Goal: Contribute content: Add original content to the website for others to see

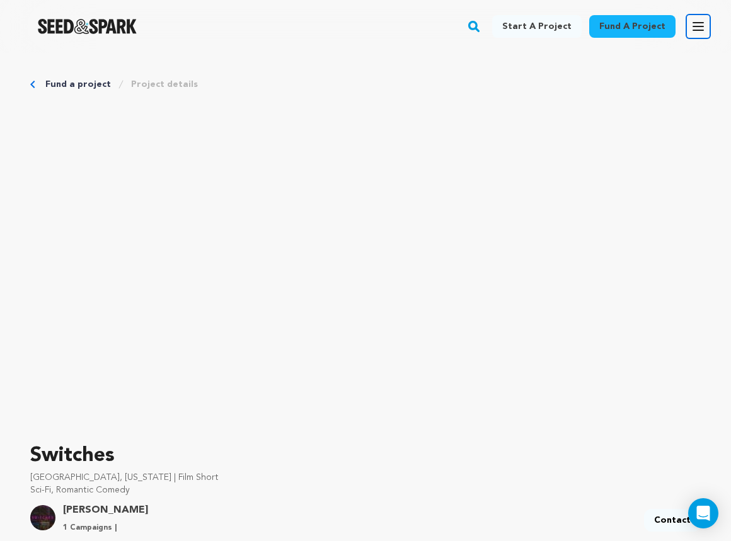
click at [698, 29] on icon "button" at bounding box center [698, 26] width 15 height 15
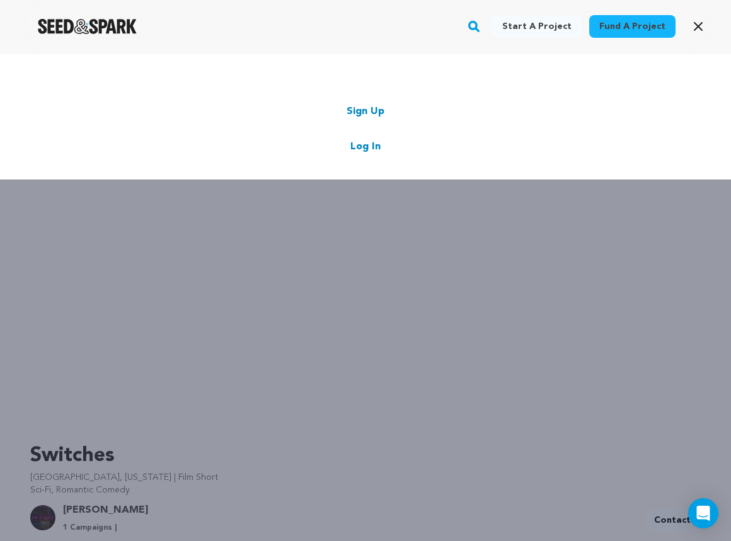
click at [367, 147] on link "Log In" at bounding box center [365, 146] width 30 height 15
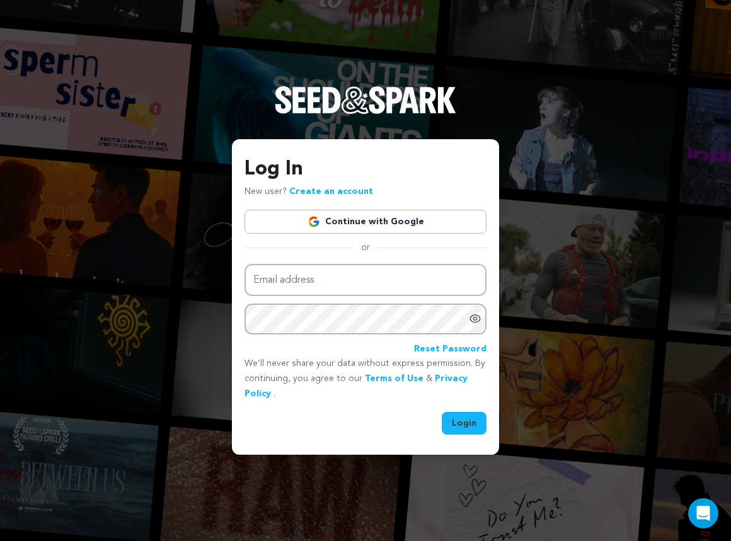
click at [371, 226] on link "Continue with Google" at bounding box center [365, 222] width 242 height 24
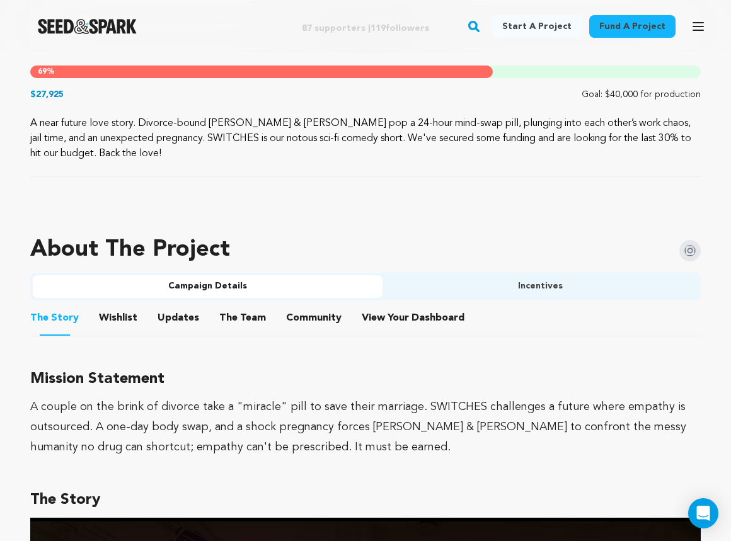
scroll to position [647, 0]
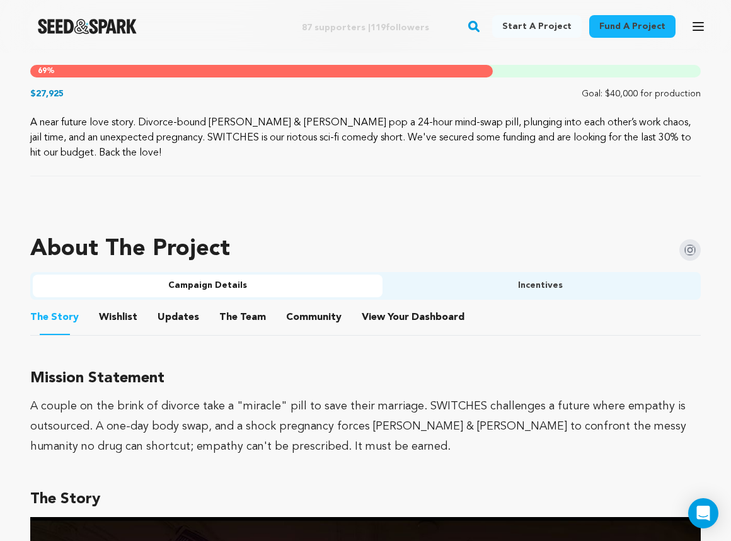
click at [177, 319] on button "Updates" at bounding box center [178, 320] width 30 height 30
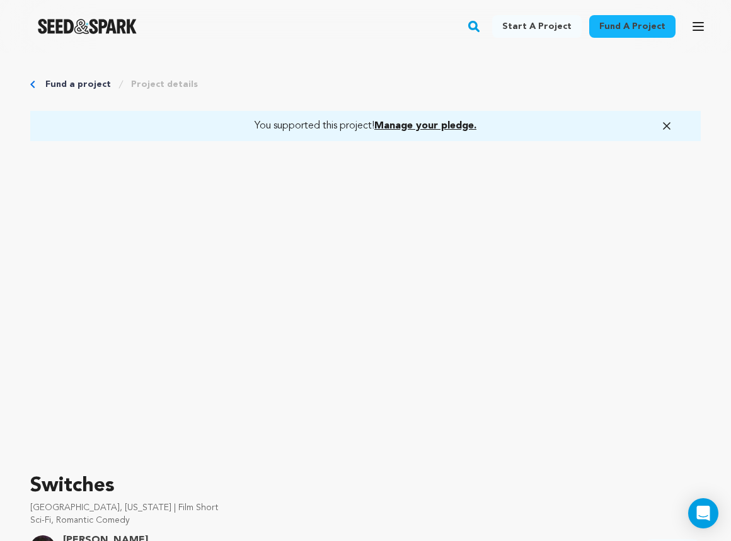
click at [672, 122] on icon "button" at bounding box center [666, 126] width 13 height 13
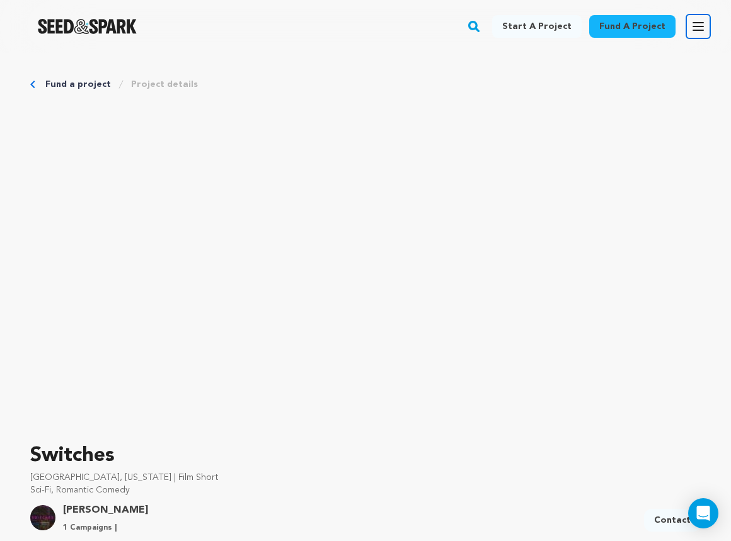
click at [697, 28] on icon "button" at bounding box center [698, 26] width 15 height 15
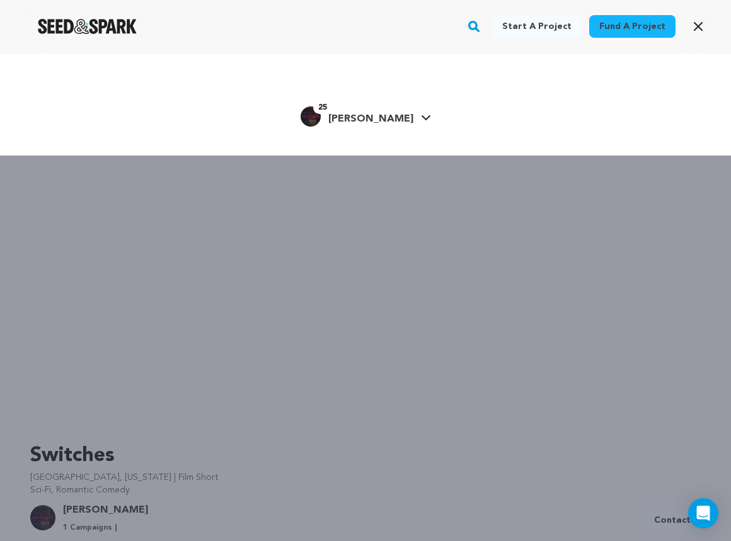
click at [421, 120] on icon at bounding box center [426, 118] width 10 height 6
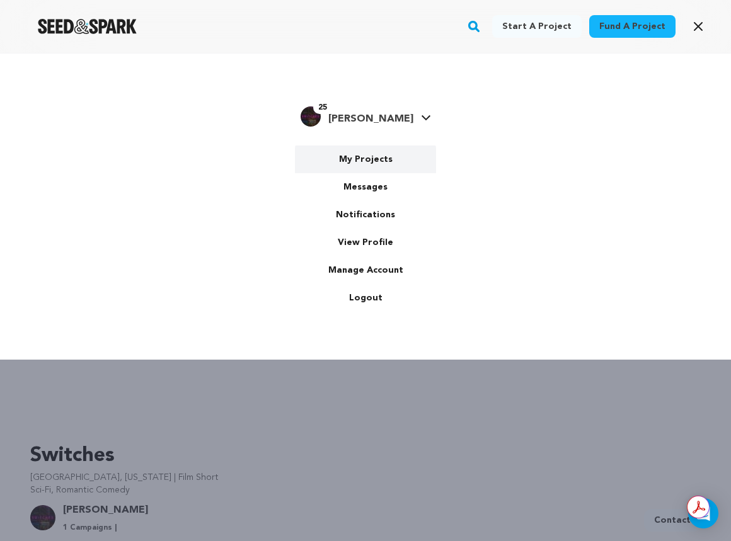
click at [373, 156] on link "My Projects" at bounding box center [365, 160] width 141 height 28
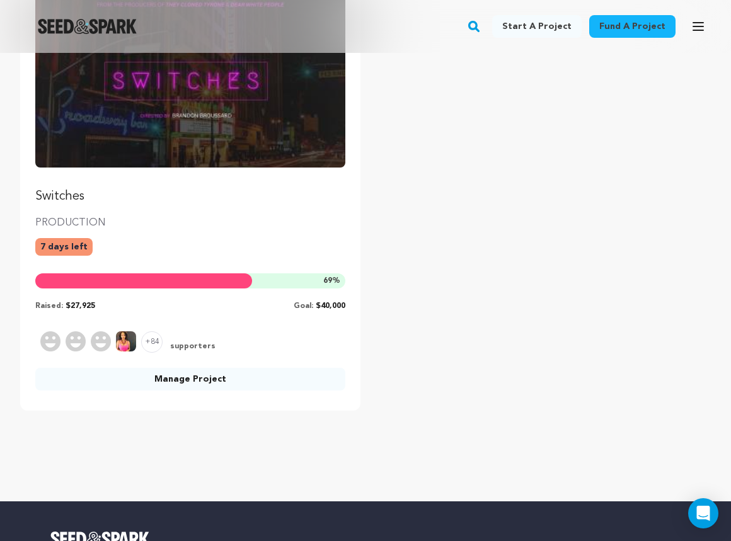
scroll to position [209, 0]
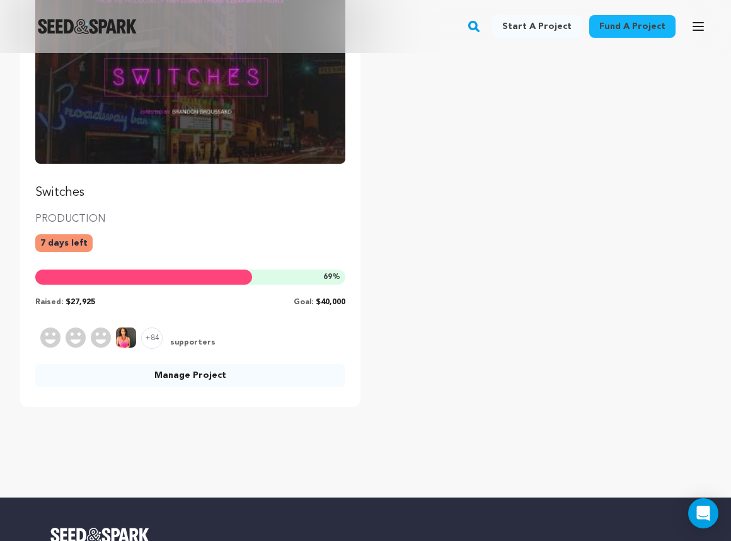
click at [233, 377] on link "Manage Project" at bounding box center [190, 375] width 310 height 23
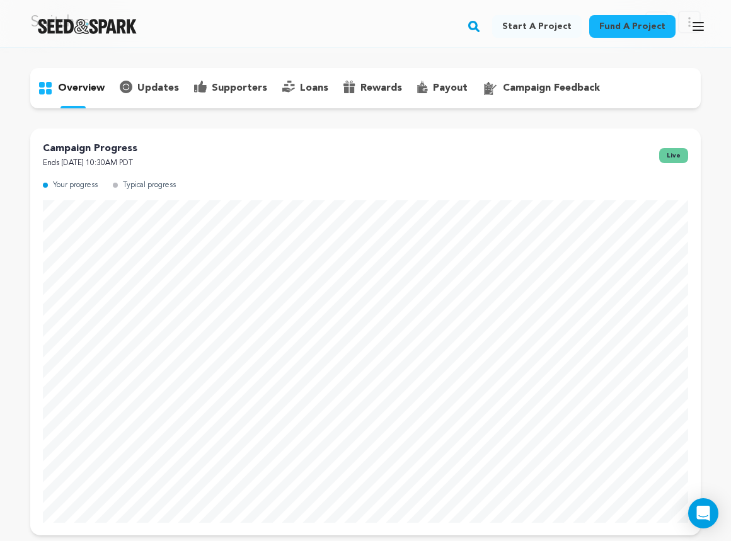
scroll to position [53, 0]
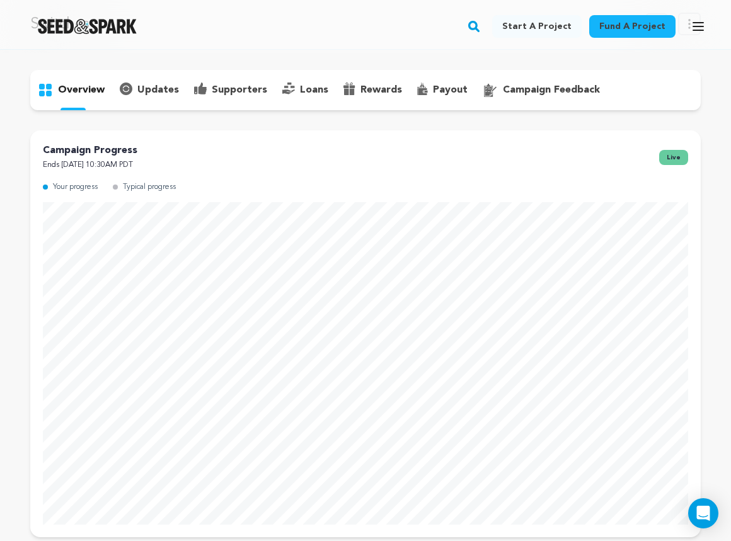
click at [157, 88] on p "updates" at bounding box center [158, 90] width 42 height 15
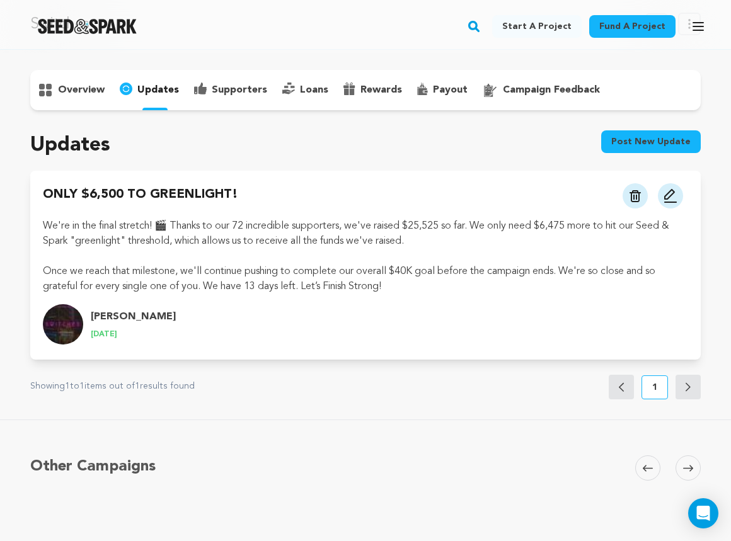
click at [623, 144] on button "Post new update" at bounding box center [651, 141] width 100 height 23
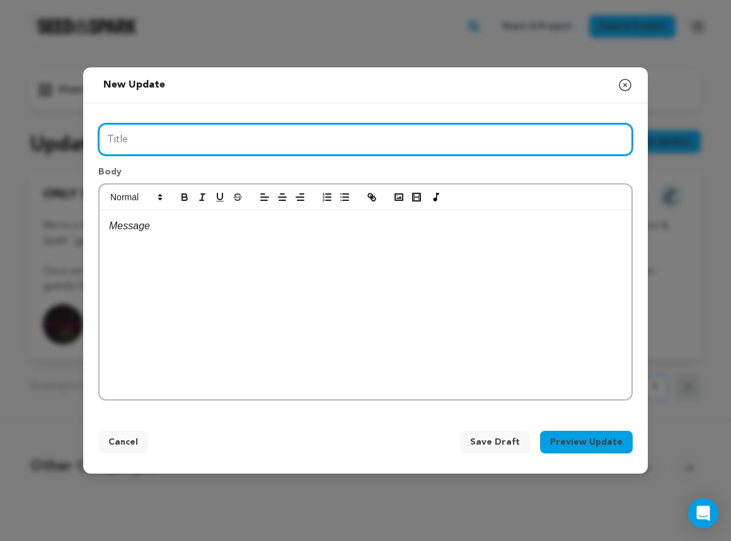
click at [365, 139] on input "Title" at bounding box center [365, 140] width 534 height 32
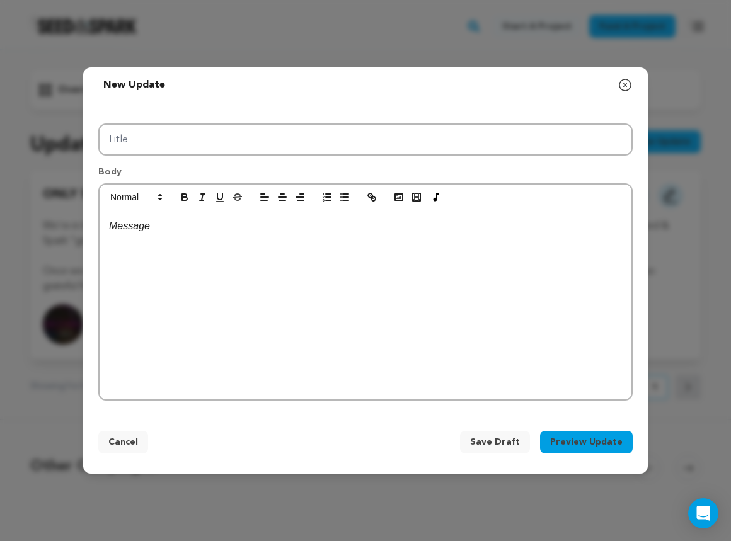
click at [269, 235] on div at bounding box center [366, 304] width 532 height 189
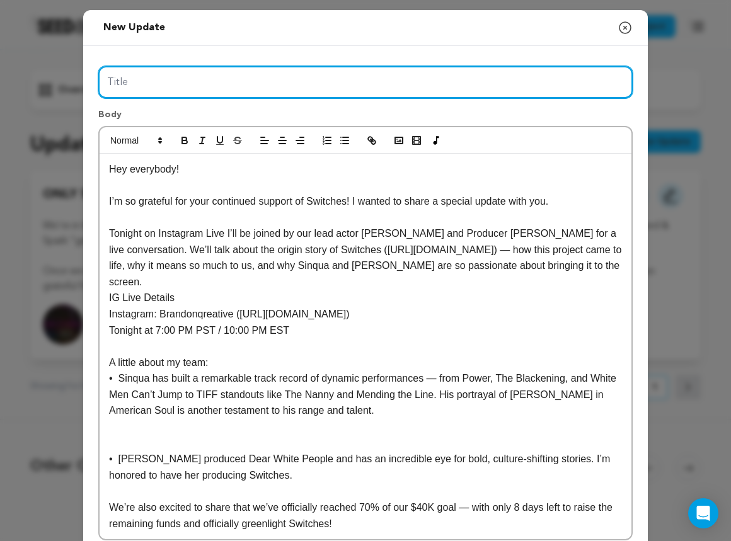
click at [229, 89] on input "Title" at bounding box center [365, 82] width 534 height 32
click at [258, 83] on input "Title" at bounding box center [365, 82] width 534 height 32
paste input "GOING LIVE tonight with Switches lead Actor, [PERSON_NAME] & Producer [PERSON_N…"
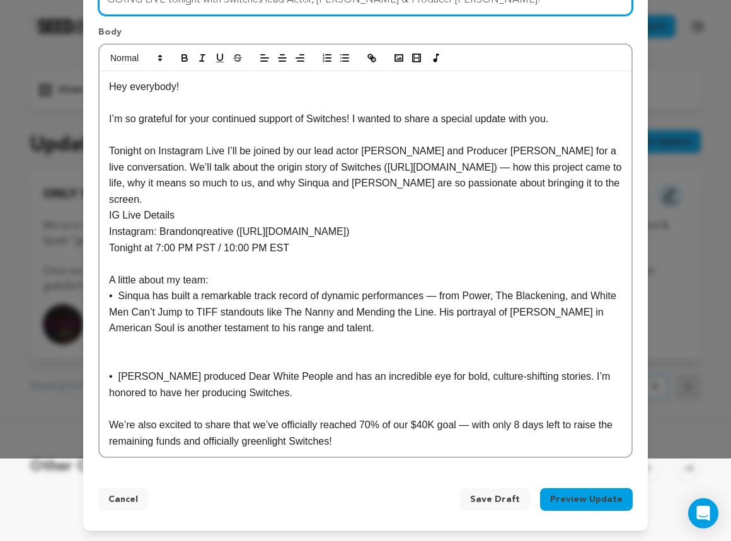
scroll to position [99, 0]
type input "GOING LIVE tonight with Switches lead Actor, [PERSON_NAME] & Producer [PERSON_N…"
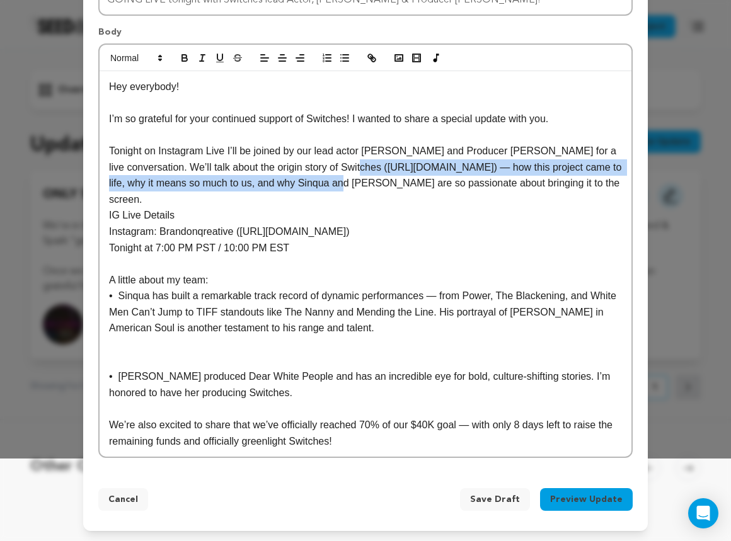
drag, startPoint x: 373, startPoint y: 149, endPoint x: 421, endPoint y: 161, distance: 49.4
click at [421, 161] on p "Tonight on Instagram Live I’ll be joined by our lead actor Sinqua Walls and Pro…" at bounding box center [365, 175] width 513 height 64
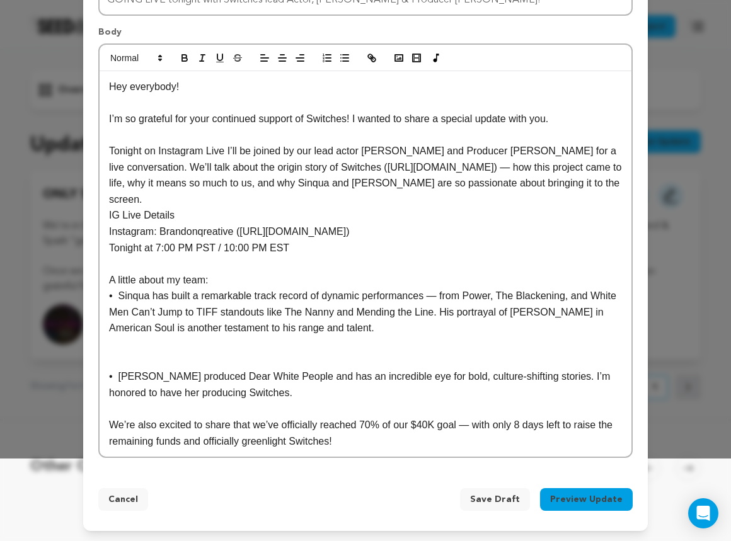
scroll to position [83, 0]
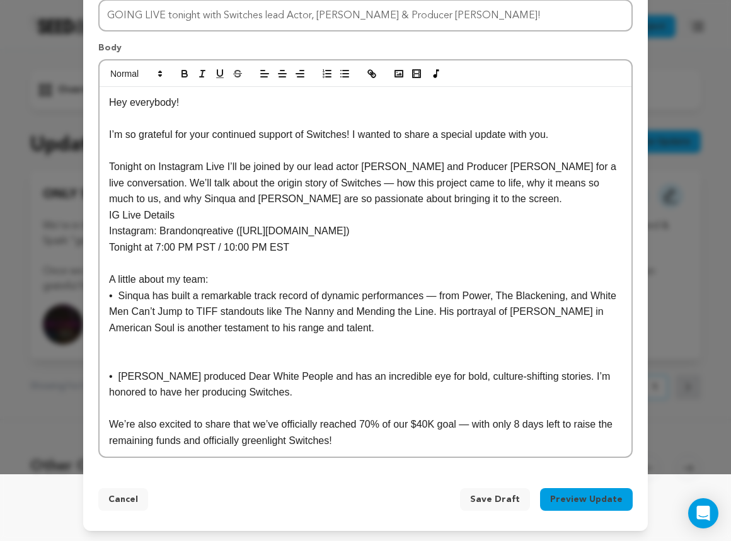
click at [292, 207] on p "IG Live Details" at bounding box center [365, 215] width 513 height 16
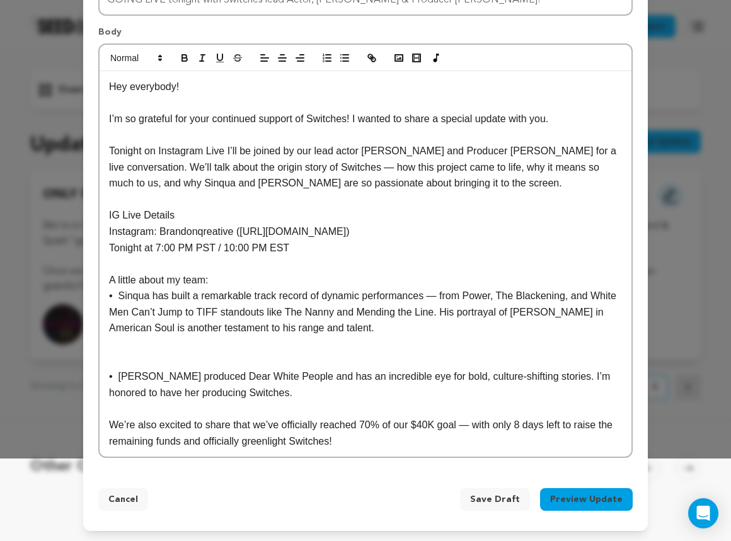
scroll to position [99, 0]
drag, startPoint x: 246, startPoint y: 214, endPoint x: 430, endPoint y: 224, distance: 183.6
click at [430, 224] on p "Instagram: @Brandonqreative (https://gmail.us14.list-manage.com/track/click?u=8…" at bounding box center [365, 232] width 513 height 16
click at [341, 350] on p at bounding box center [365, 344] width 513 height 16
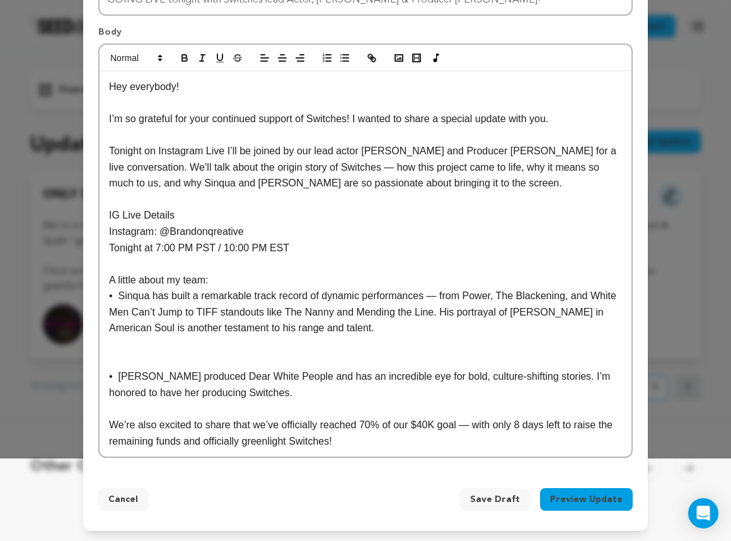
scroll to position [67, 0]
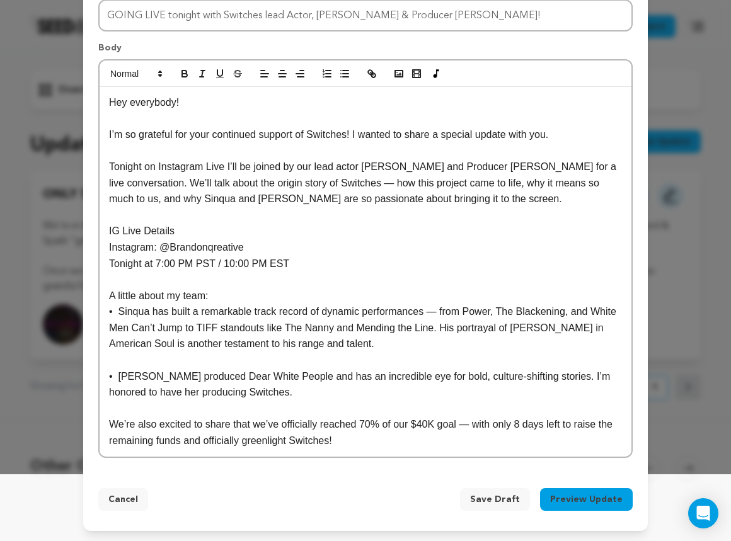
click at [282, 297] on p "A little about my team:" at bounding box center [365, 296] width 513 height 16
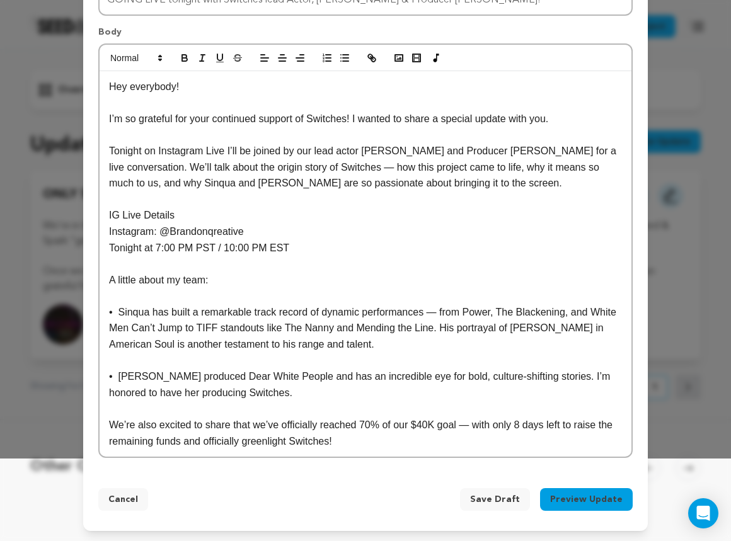
click at [286, 444] on p "We’re also excited to share that we’ve officially reached 70% of our $40K goal …" at bounding box center [365, 433] width 513 height 32
click at [529, 423] on p "We’re also excited to share that we’ve officially reached 70% of our $40K goal …" at bounding box center [365, 433] width 513 height 32
click at [583, 498] on button "Preview Update" at bounding box center [586, 499] width 93 height 23
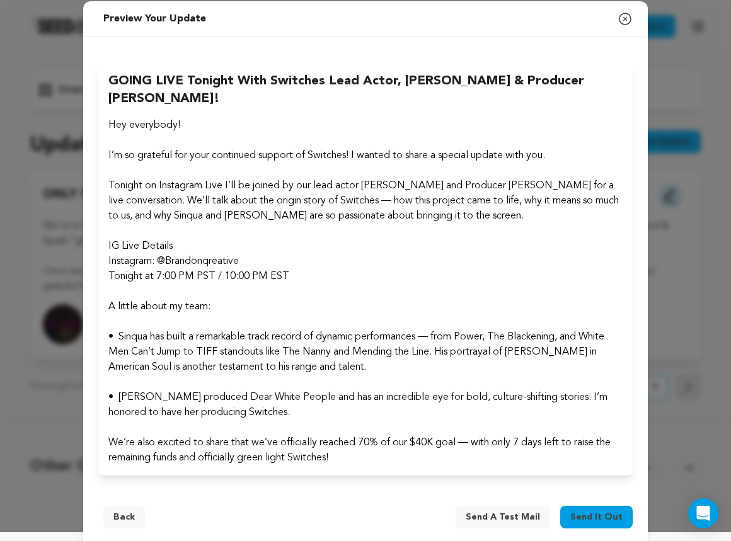
click at [583, 511] on span "Send it out" at bounding box center [596, 517] width 52 height 13
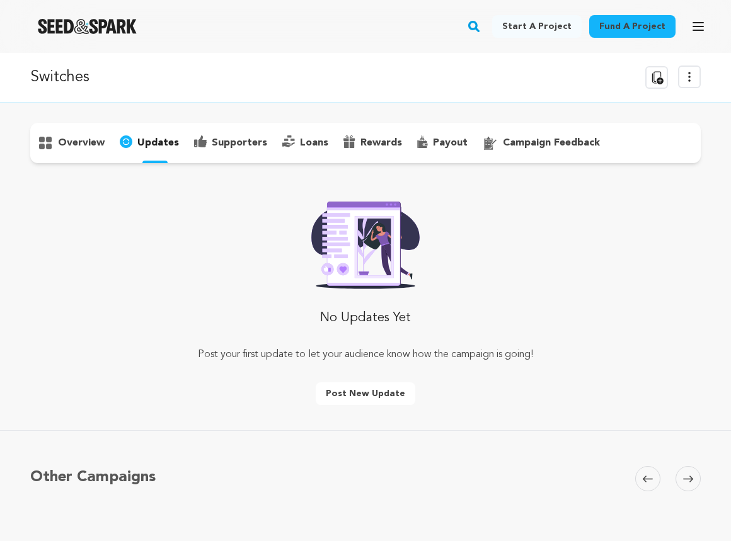
scroll to position [53, 0]
